Goal: Check status: Check status

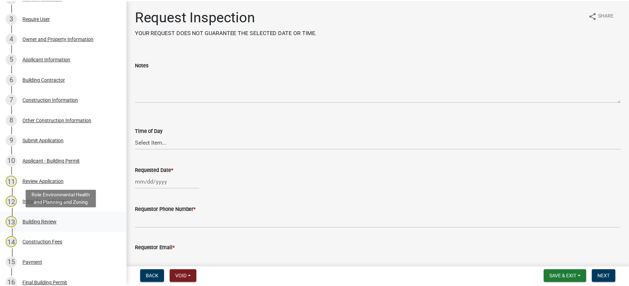
scroll to position [213, 0]
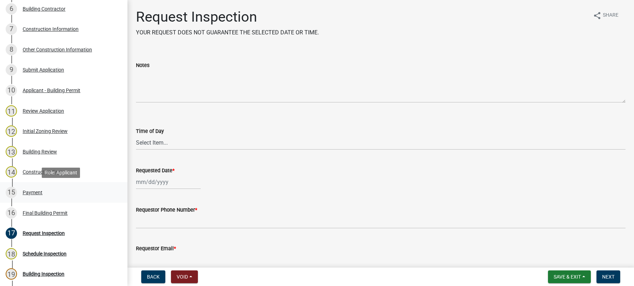
click at [36, 192] on div "Payment" at bounding box center [33, 192] width 20 height 5
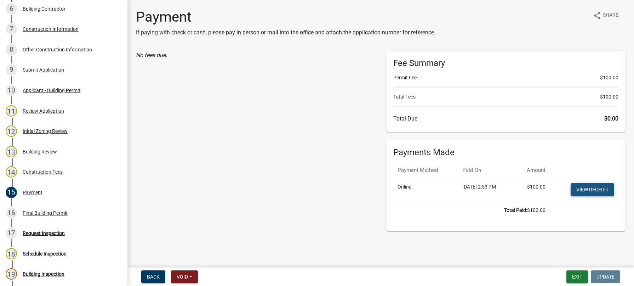
click at [602, 189] on link "View receipt" at bounding box center [593, 189] width 44 height 13
click at [41, 212] on div "Final Building Permit" at bounding box center [45, 212] width 45 height 5
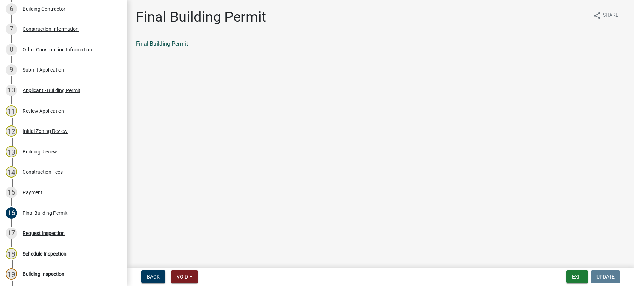
click at [183, 44] on link "Final Building Permit" at bounding box center [162, 43] width 52 height 7
click at [574, 278] on button "Exit" at bounding box center [578, 276] width 22 height 13
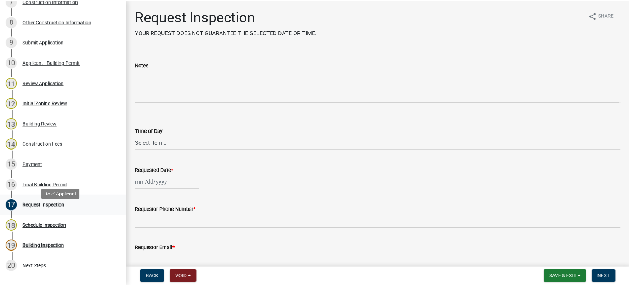
scroll to position [248, 0]
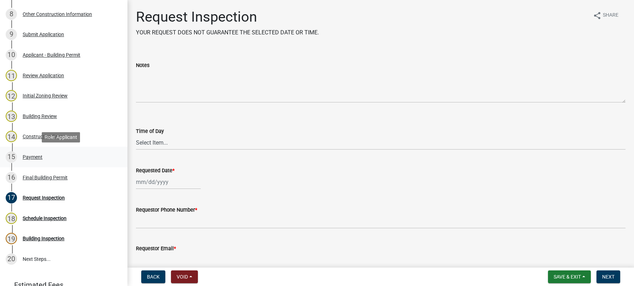
click at [31, 154] on div "Payment" at bounding box center [33, 156] width 20 height 5
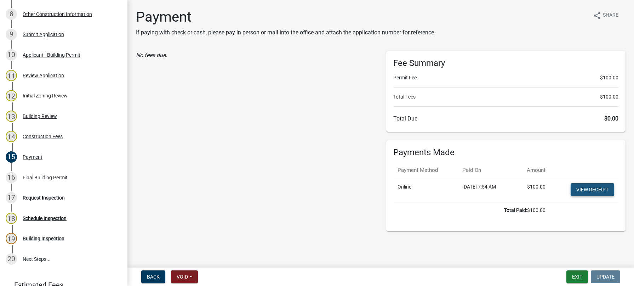
click at [592, 187] on link "View receipt" at bounding box center [593, 189] width 44 height 13
click at [40, 175] on div "Final Building Permit" at bounding box center [45, 177] width 45 height 5
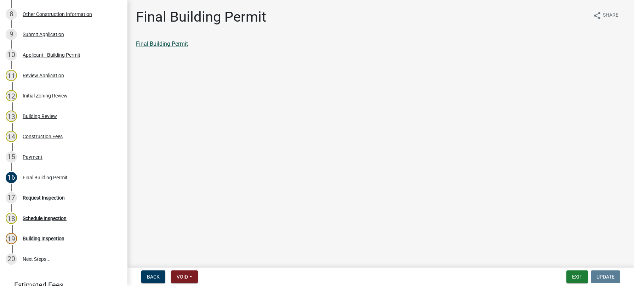
click at [170, 42] on link "Final Building Permit" at bounding box center [162, 43] width 52 height 7
click at [576, 276] on button "Exit" at bounding box center [578, 276] width 22 height 13
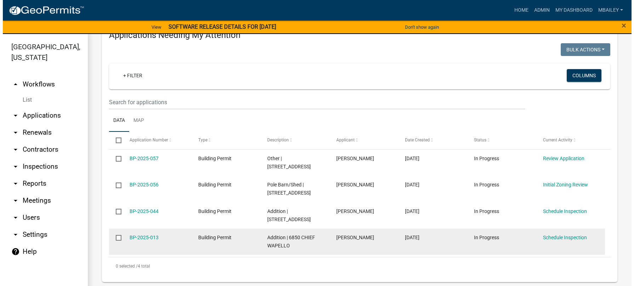
scroll to position [106, 0]
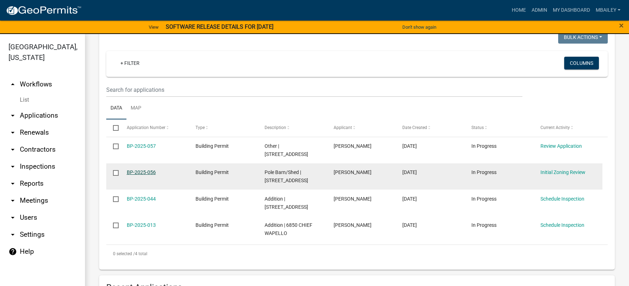
click at [145, 172] on link "BP-2025-056" at bounding box center [141, 172] width 29 height 6
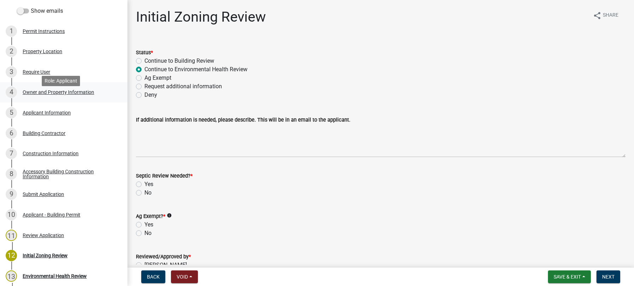
scroll to position [106, 0]
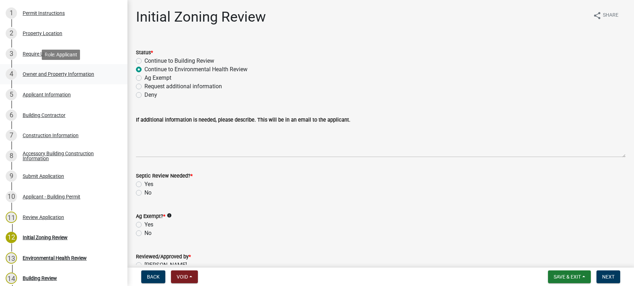
click at [41, 74] on div "Owner and Property Information" at bounding box center [59, 74] width 72 height 5
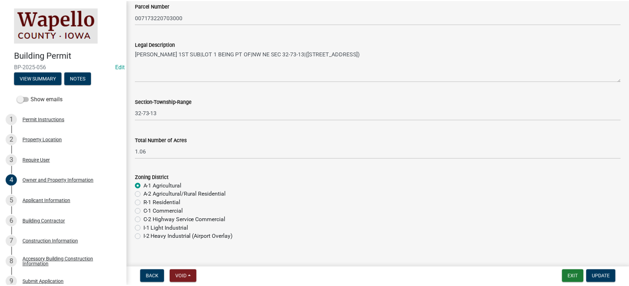
scroll to position [536, 0]
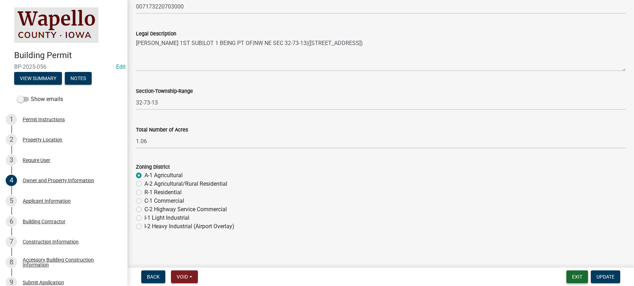
click at [579, 273] on button "Exit" at bounding box center [578, 276] width 22 height 13
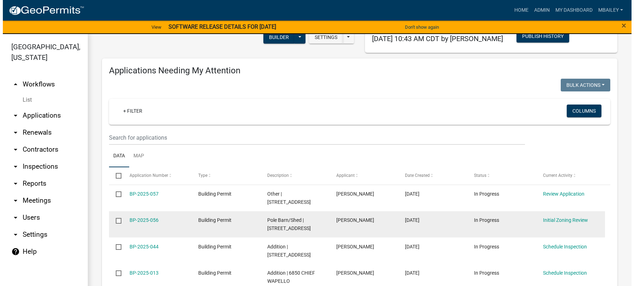
scroll to position [71, 0]
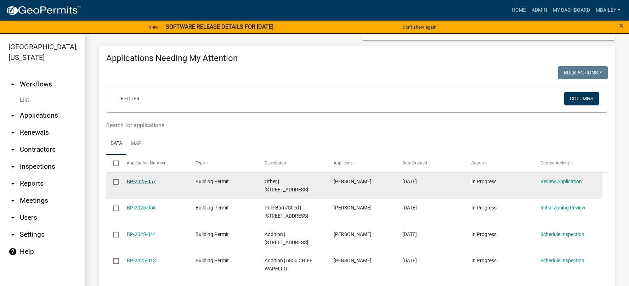
click at [143, 182] on link "BP-2025-057" at bounding box center [141, 182] width 29 height 6
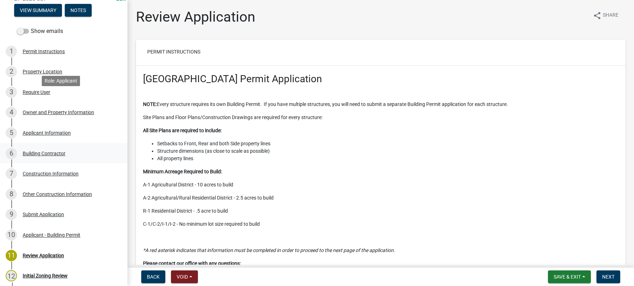
scroll to position [71, 0]
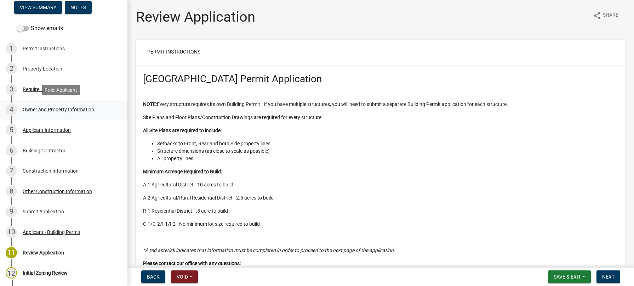
click at [33, 109] on div "Owner and Property Information" at bounding box center [59, 109] width 72 height 5
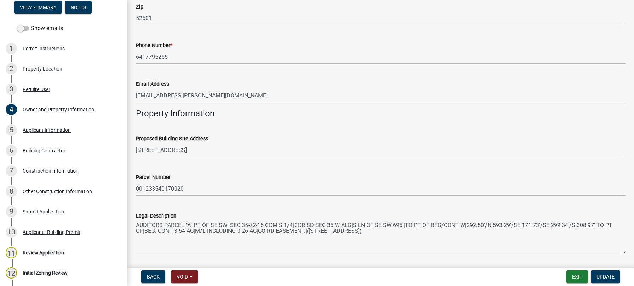
scroll to position [354, 0]
click at [49, 128] on div "Applicant Information" at bounding box center [47, 130] width 48 height 5
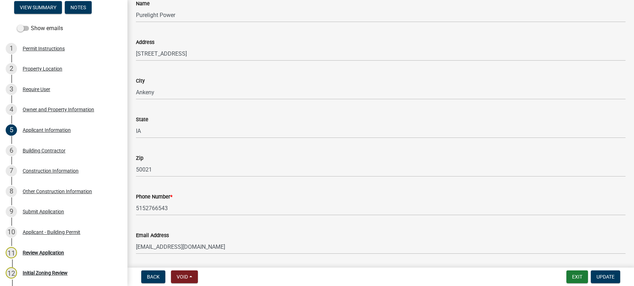
scroll to position [89, 0]
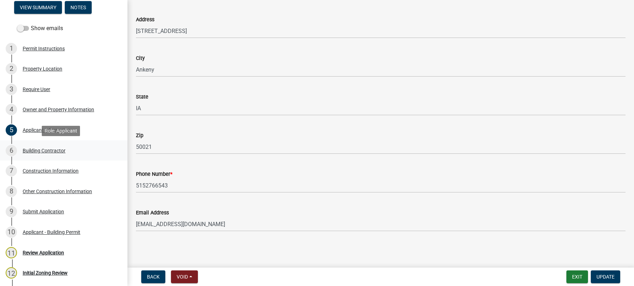
click at [45, 150] on div "Building Contractor" at bounding box center [44, 150] width 43 height 5
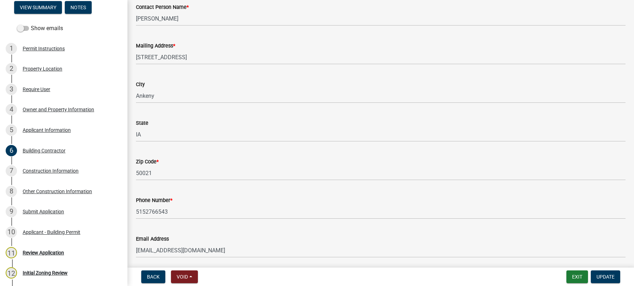
scroll to position [128, 0]
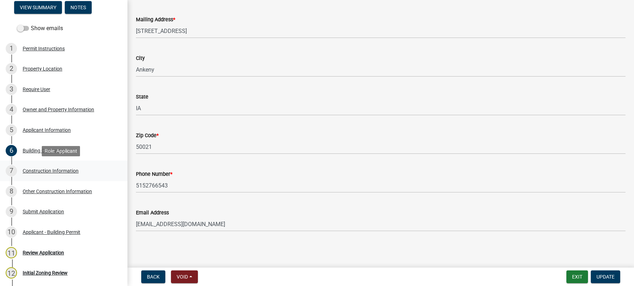
click at [39, 168] on div "Construction Information" at bounding box center [51, 170] width 56 height 5
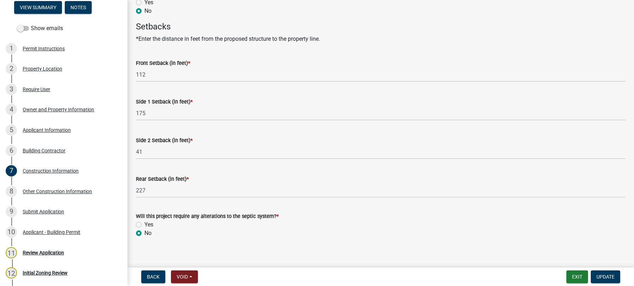
scroll to position [372, 0]
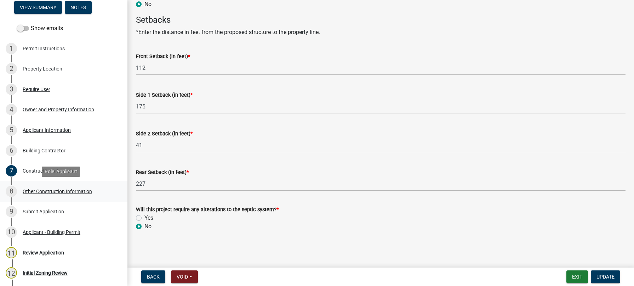
click at [41, 189] on div "Other Construction Information" at bounding box center [57, 191] width 69 height 5
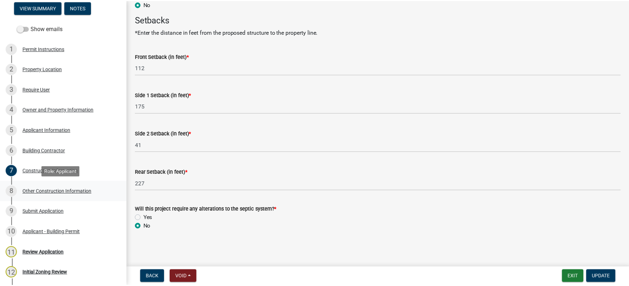
scroll to position [0, 0]
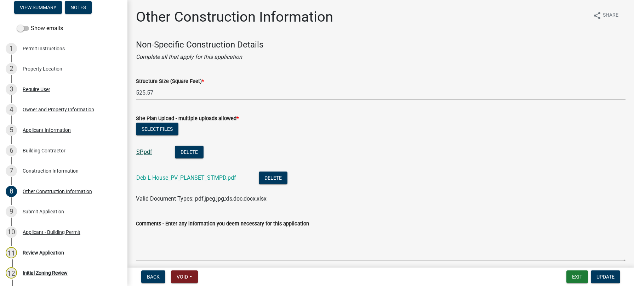
click at [147, 148] on link "SP.pdf" at bounding box center [144, 151] width 16 height 7
click at [173, 176] on link "Deb L House_PV_PLANSET_STMPD.pdf" at bounding box center [186, 177] width 100 height 7
click at [576, 276] on button "Exit" at bounding box center [578, 276] width 22 height 13
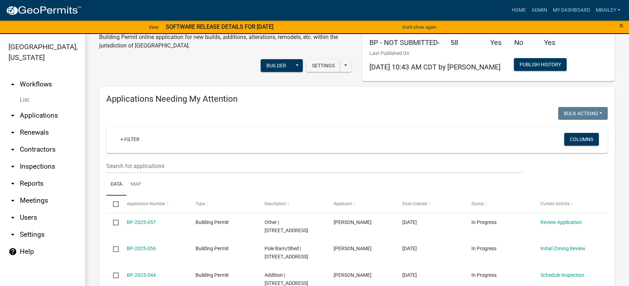
scroll to position [106, 0]
